Goal: Task Accomplishment & Management: Use online tool/utility

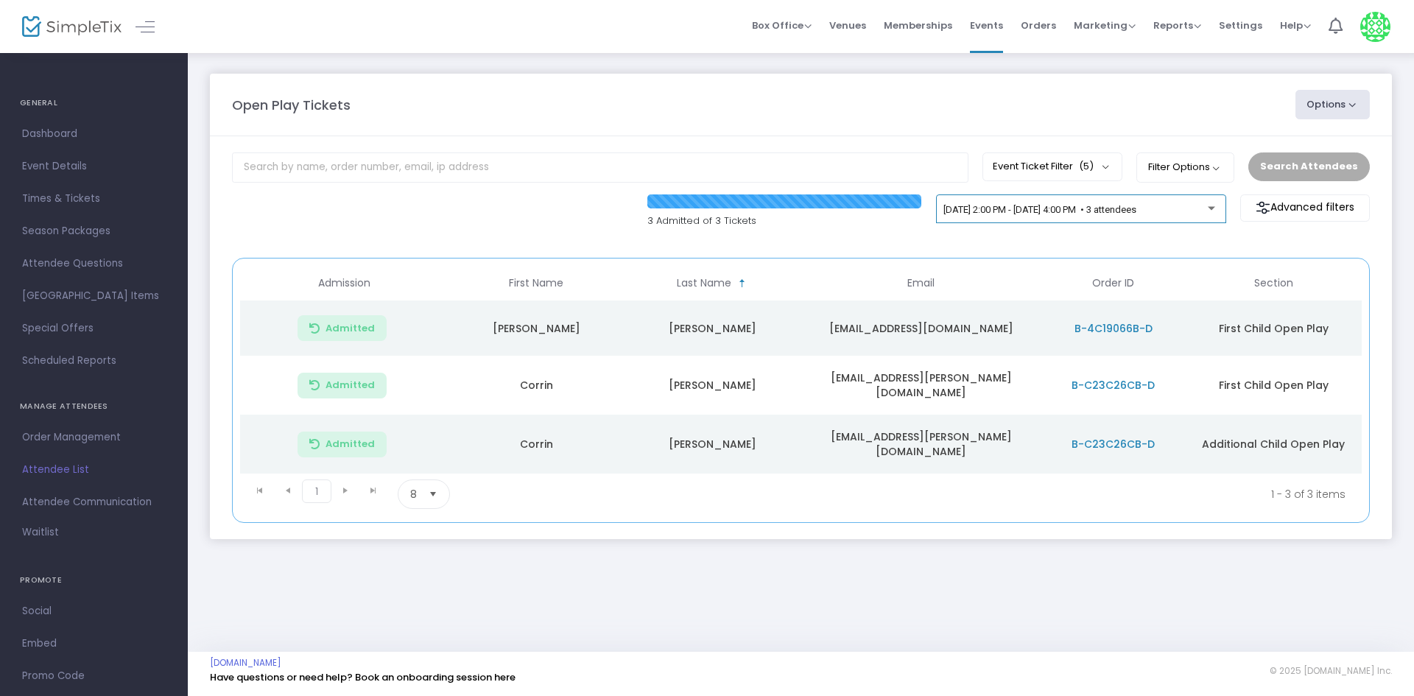
click at [1062, 219] on div "[DATE] 2:00 PM - [DATE] 4:00 PM • 3 attendees" at bounding box center [1080, 212] width 275 height 21
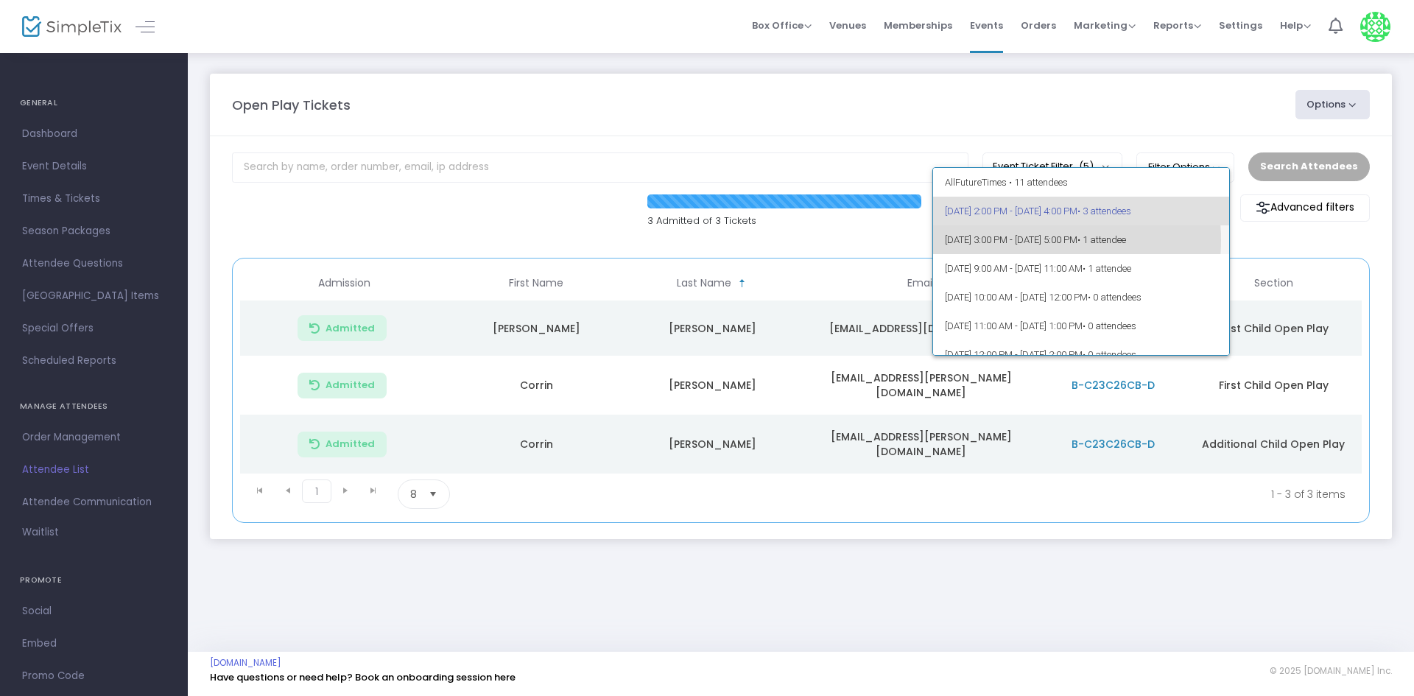
click at [1026, 240] on span "[DATE] 3:00 PM - [DATE] 5:00 PM • 1 attendee" at bounding box center [1081, 239] width 273 height 29
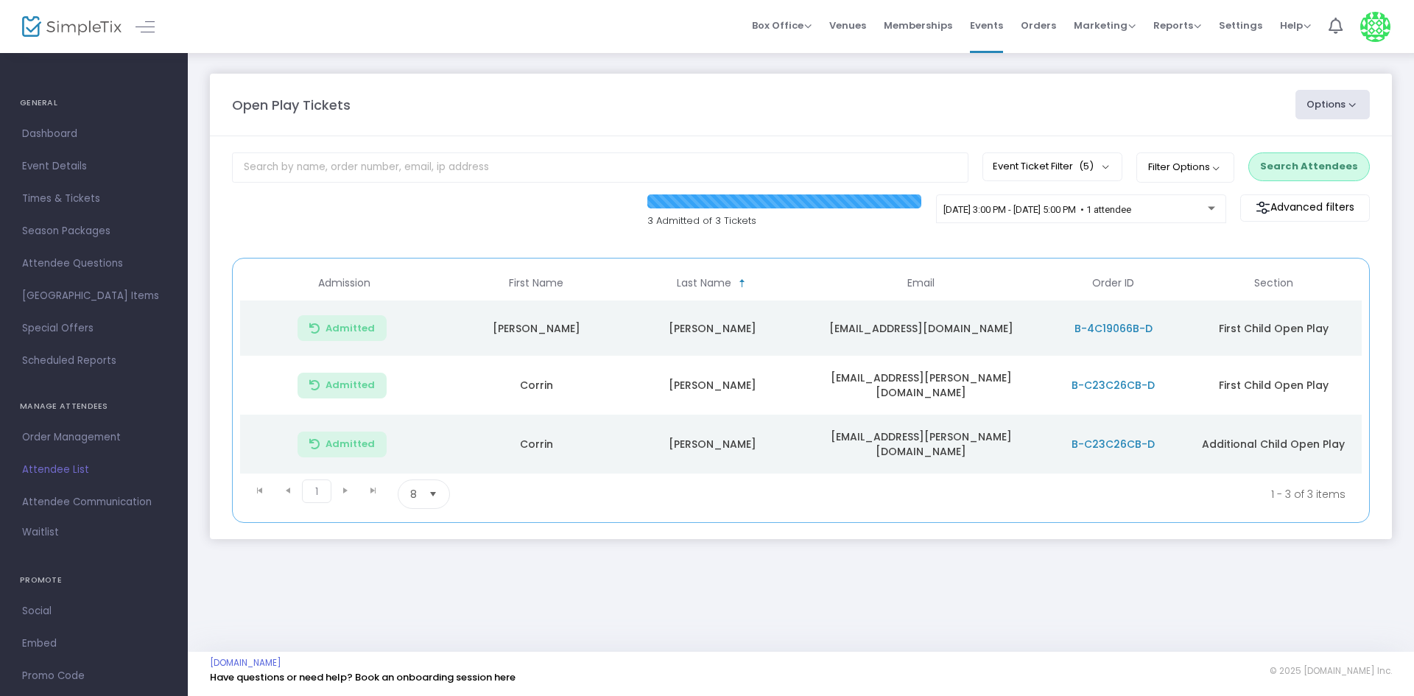
click at [1311, 172] on button "Search Attendees" at bounding box center [1309, 166] width 122 height 28
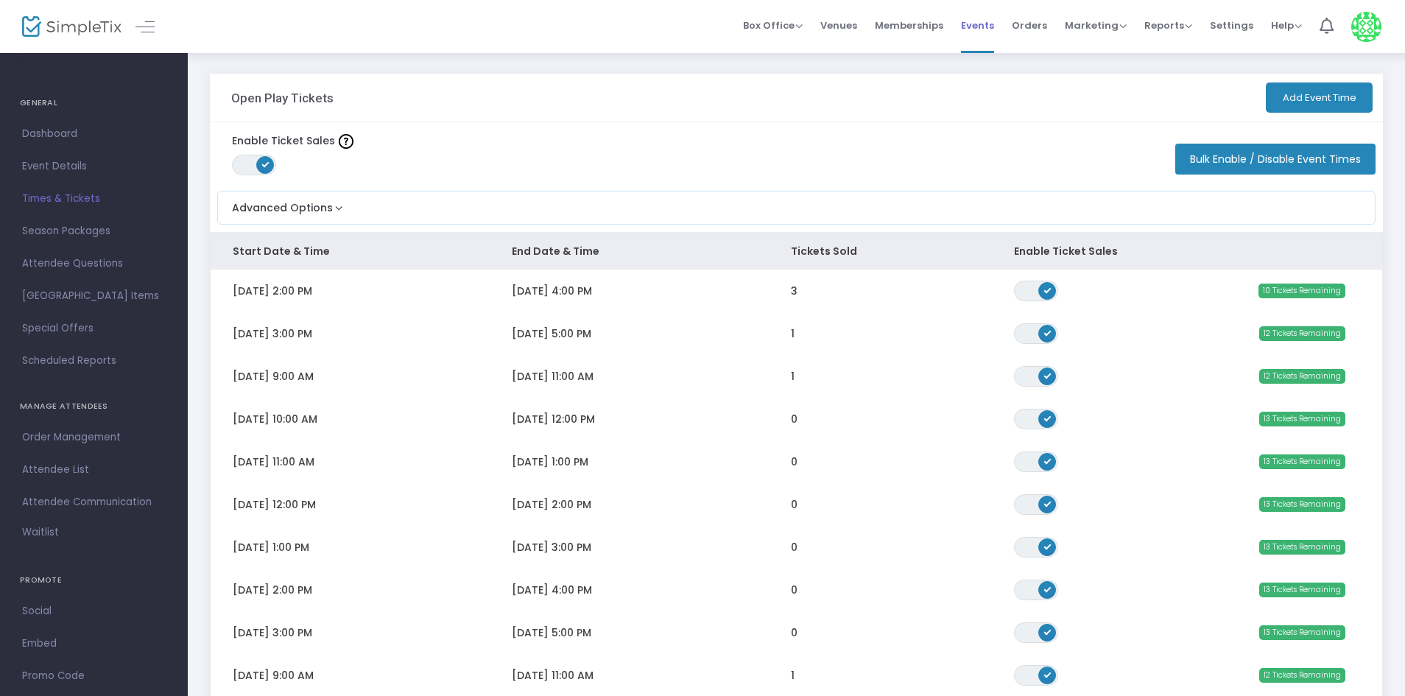
click at [987, 23] on span "Events" at bounding box center [977, 26] width 33 height 38
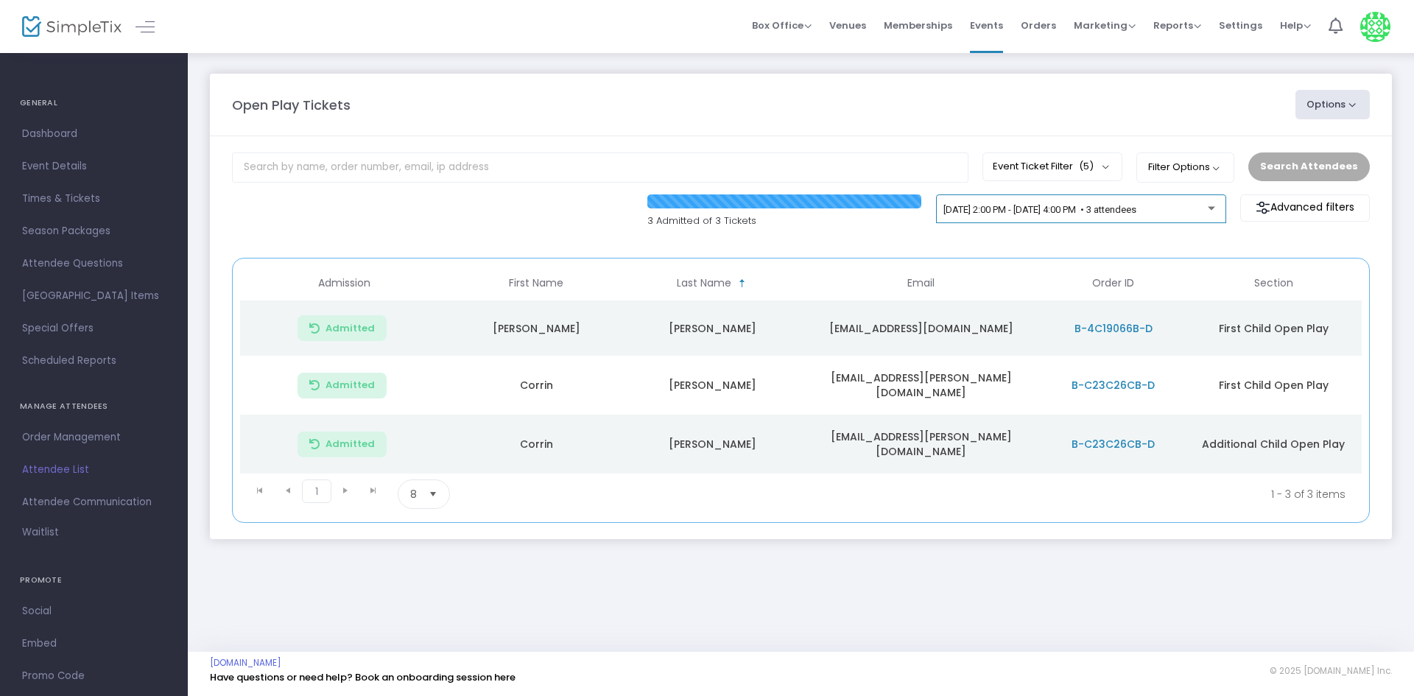
click at [1152, 216] on div "[DATE] 2:00 PM - [DATE] 4:00 PM • 3 attendees" at bounding box center [1080, 212] width 275 height 21
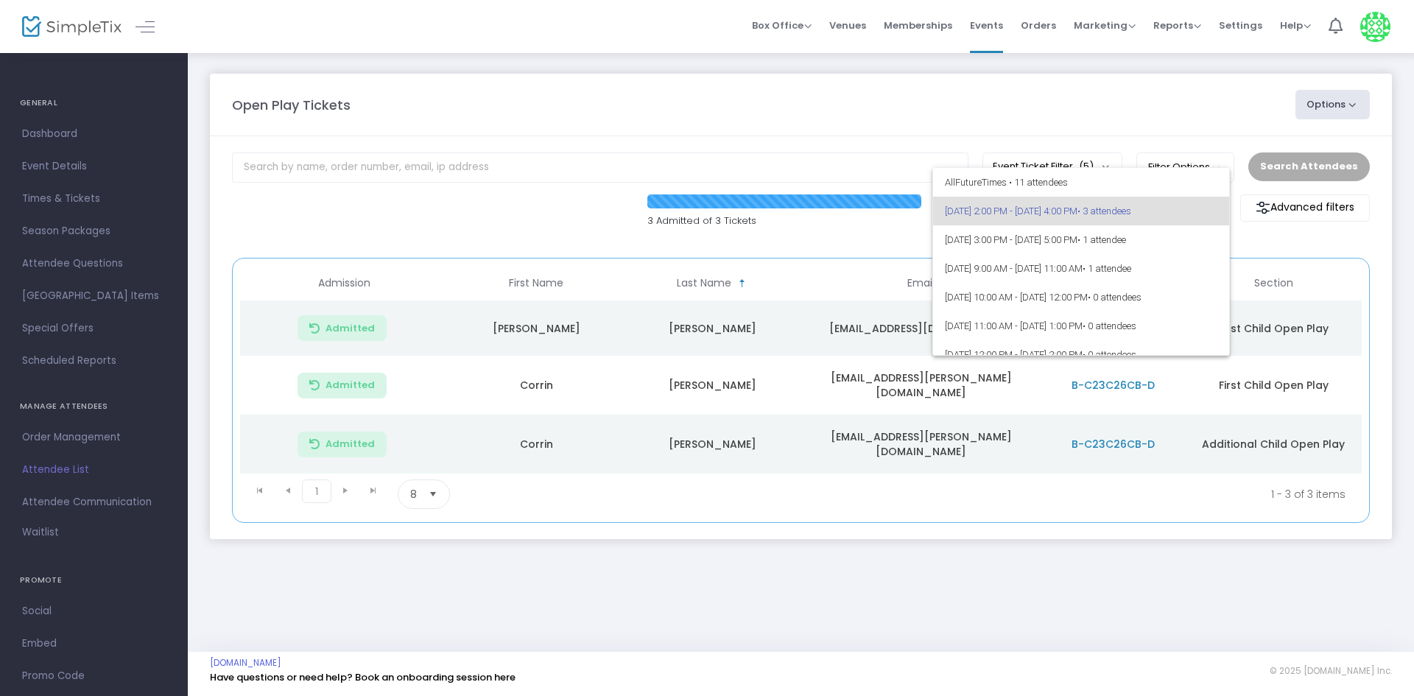
click at [1082, 597] on div at bounding box center [707, 348] width 1414 height 696
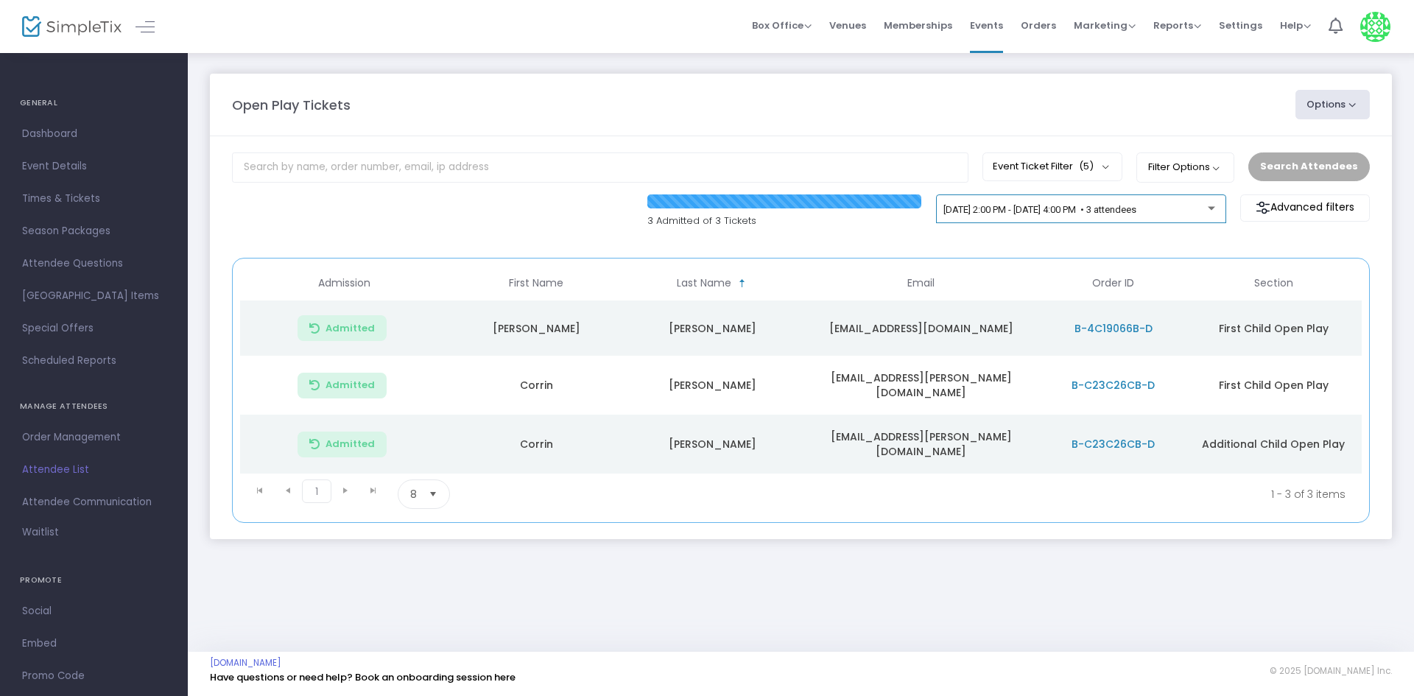
click at [1126, 221] on div "[DATE] 2:00 PM - [DATE] 4:00 PM • 3 attendees" at bounding box center [1080, 212] width 275 height 21
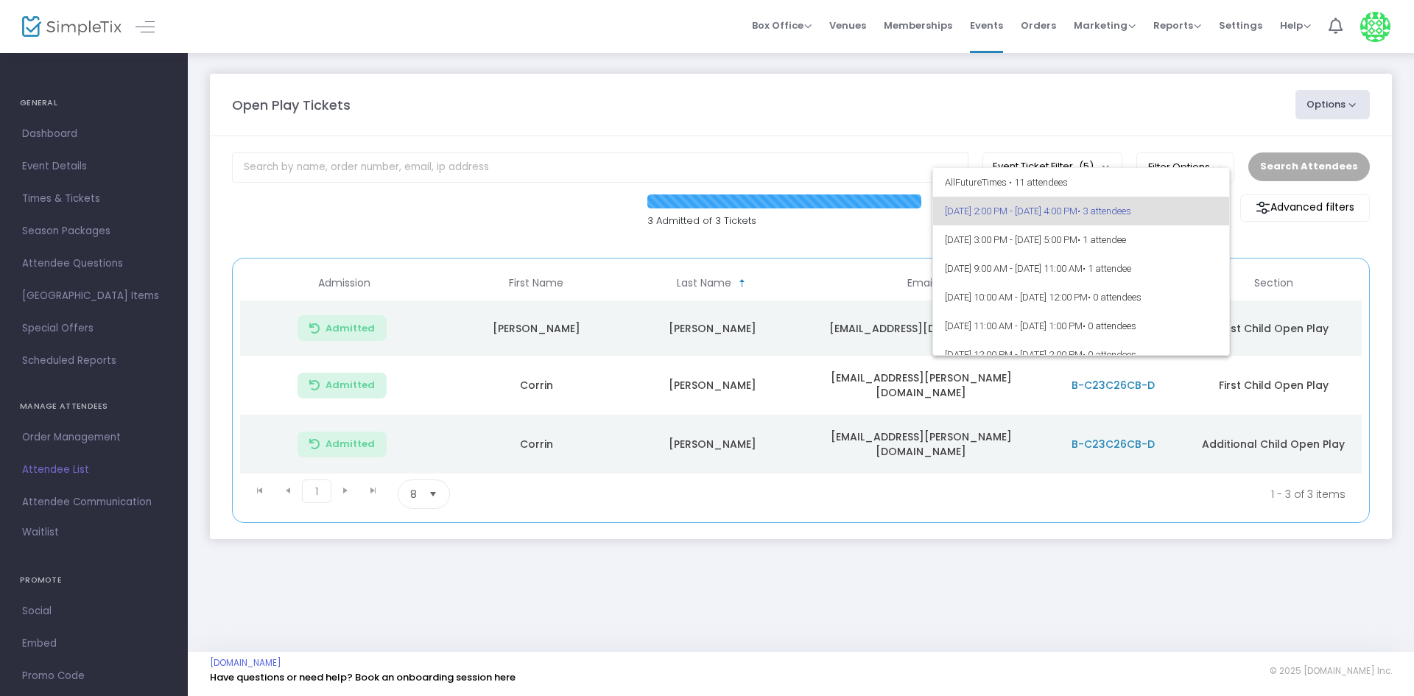
click at [799, 236] on div at bounding box center [707, 348] width 1414 height 696
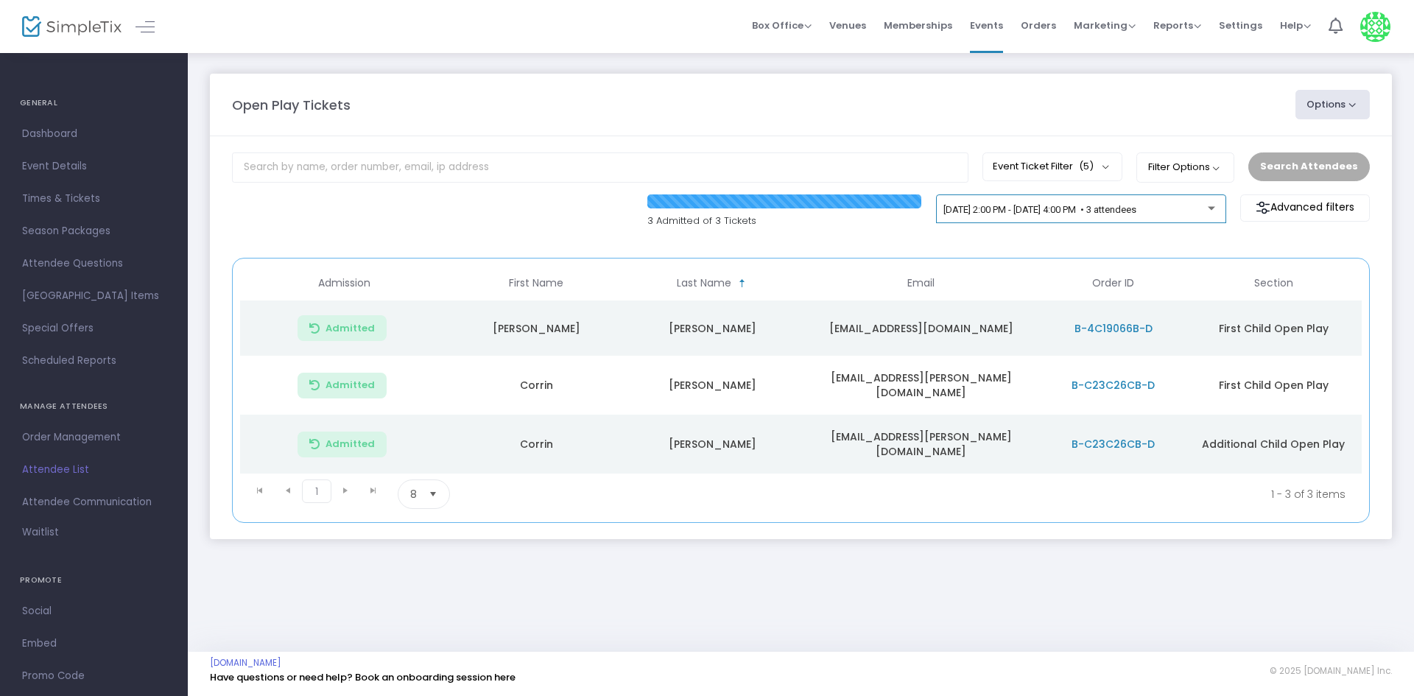
click at [991, 219] on div "[DATE] 2:00 PM - [DATE] 4:00 PM • 3 attendees" at bounding box center [1080, 212] width 275 height 21
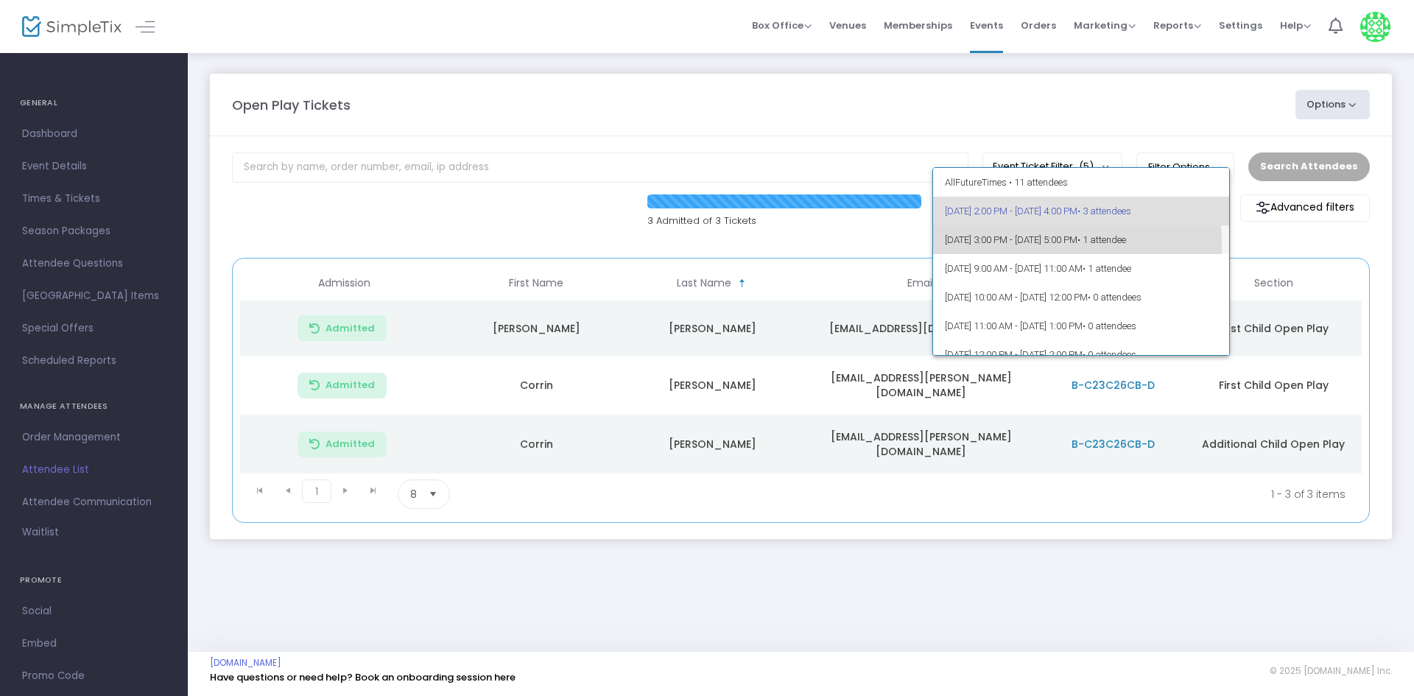
click at [990, 246] on span "[DATE] 3:00 PM - [DATE] 5:00 PM • 1 attendee" at bounding box center [1081, 239] width 273 height 29
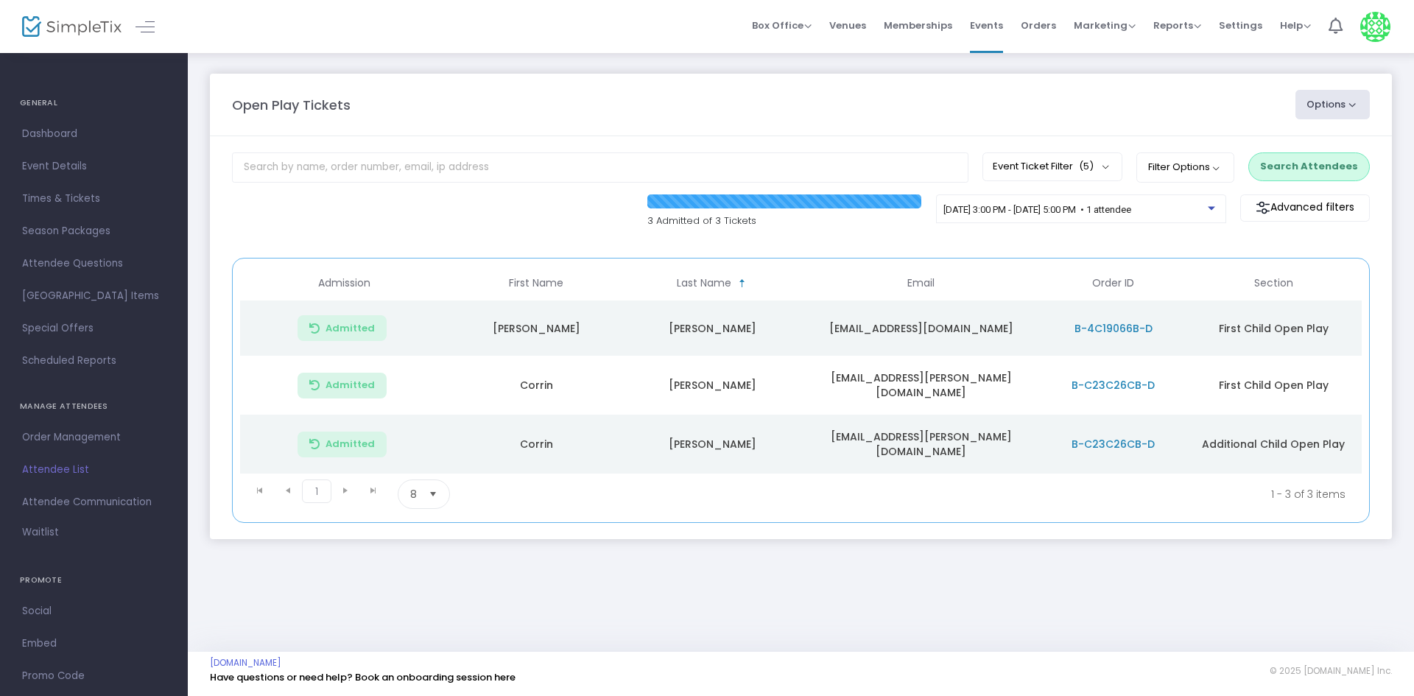
click at [1324, 175] on button "Search Attendees" at bounding box center [1309, 166] width 122 height 28
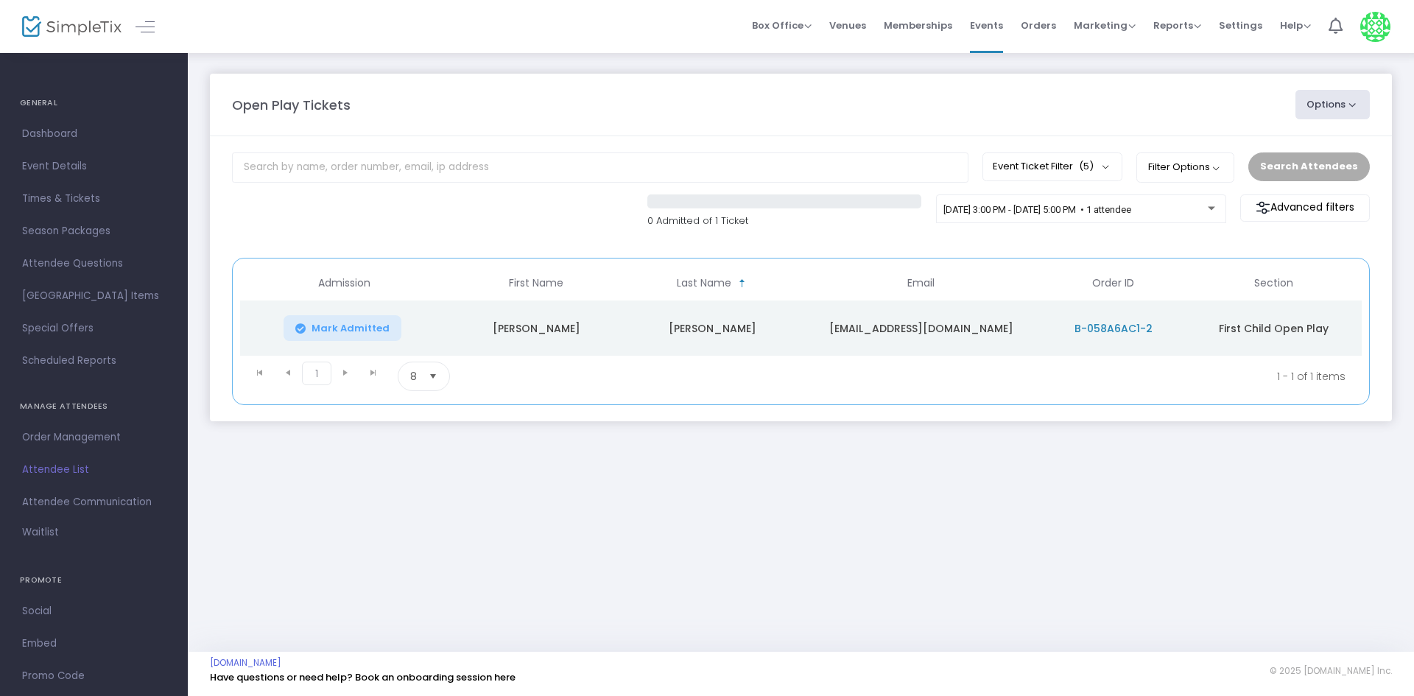
click at [1101, 331] on span "B-058A6AC1-2" at bounding box center [1113, 328] width 78 height 15
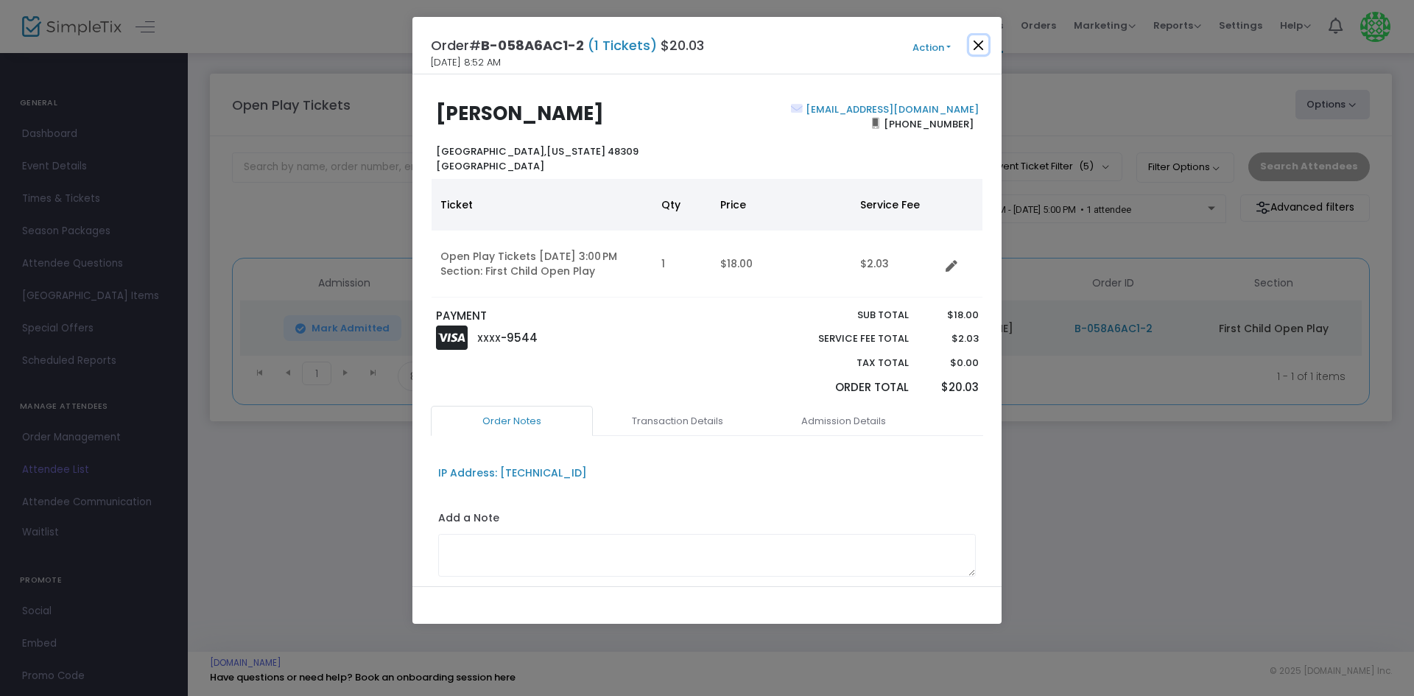
click at [984, 49] on button "Close" at bounding box center [978, 44] width 19 height 19
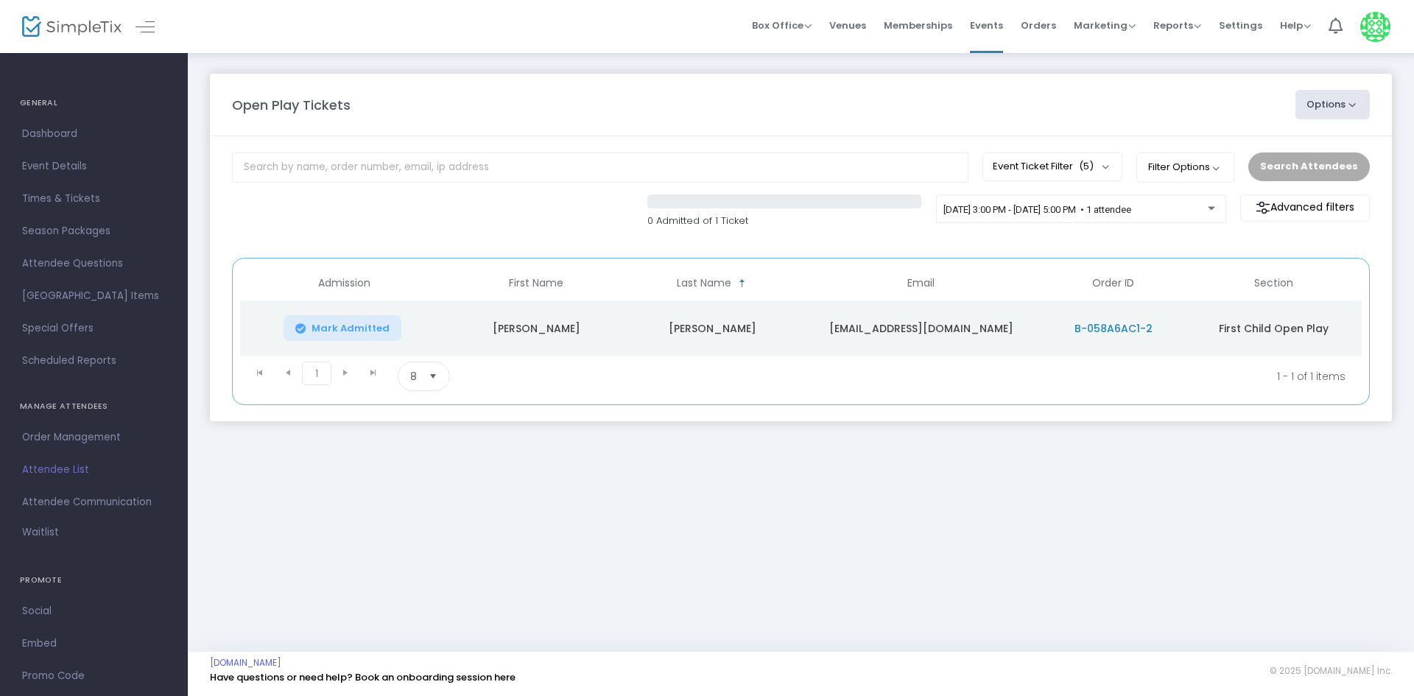
click at [796, 139] on m-panel-content "Event Ticket Filter (5) Select All Additional Adult Admission Additional Child …" at bounding box center [801, 278] width 1182 height 285
